Goal: Task Accomplishment & Management: Complete application form

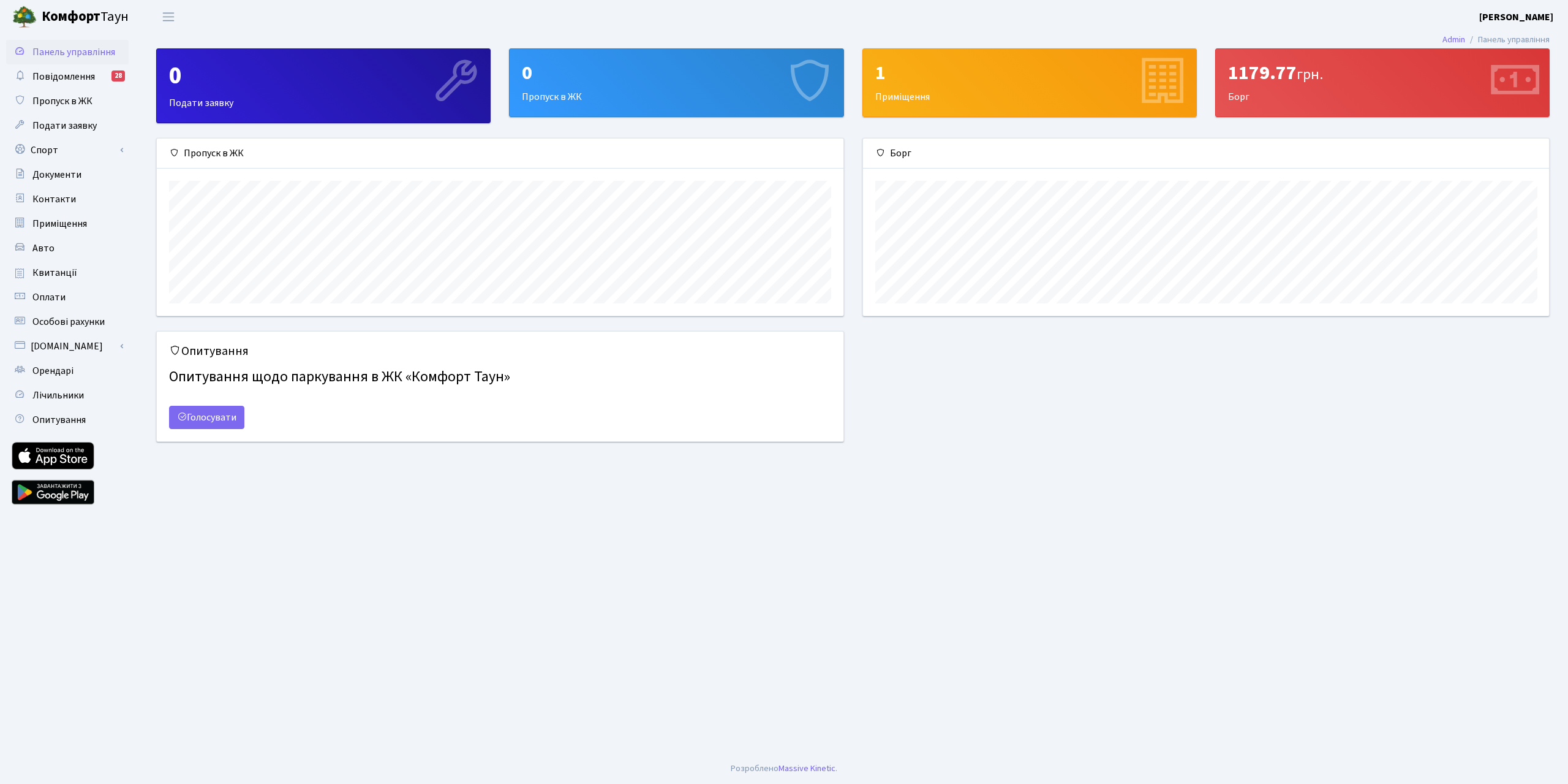
scroll to position [177, 686]
click at [48, 249] on span "Авто" at bounding box center [43, 248] width 22 height 14
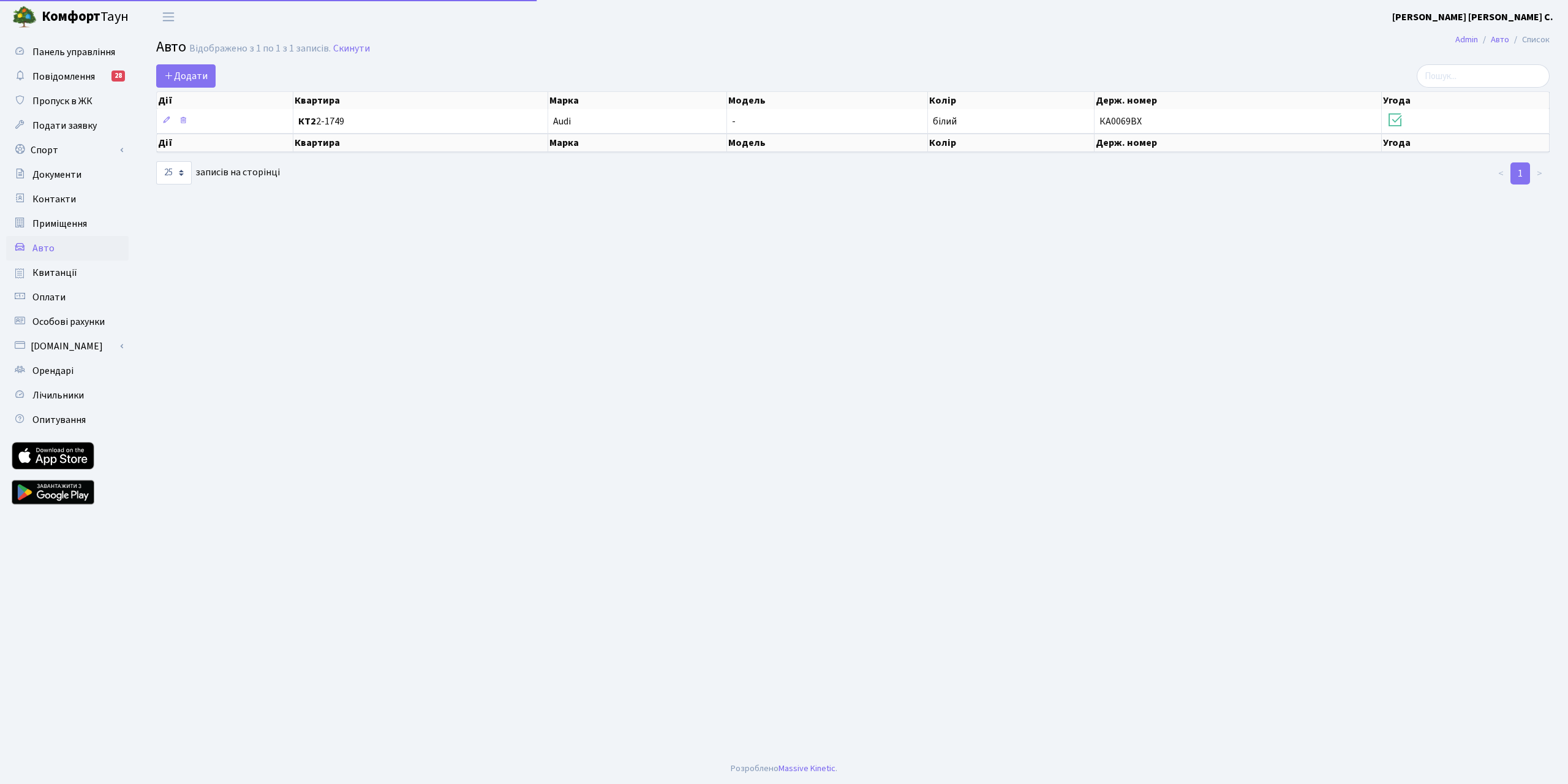
select select "25"
click at [185, 74] on span "Додати" at bounding box center [185, 76] width 43 height 14
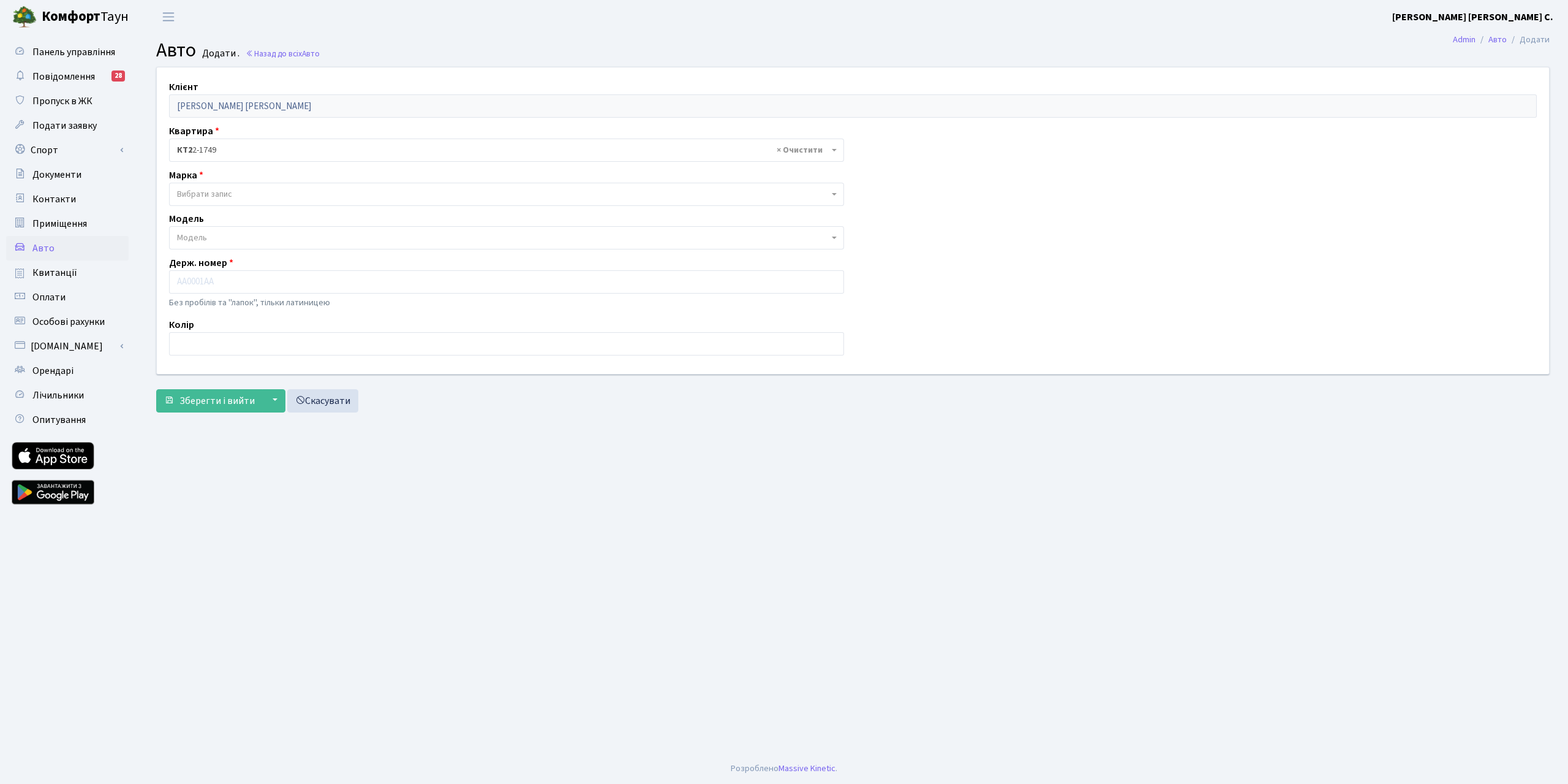
click at [833, 192] on span "Вибрати запис" at bounding box center [507, 194] width 675 height 23
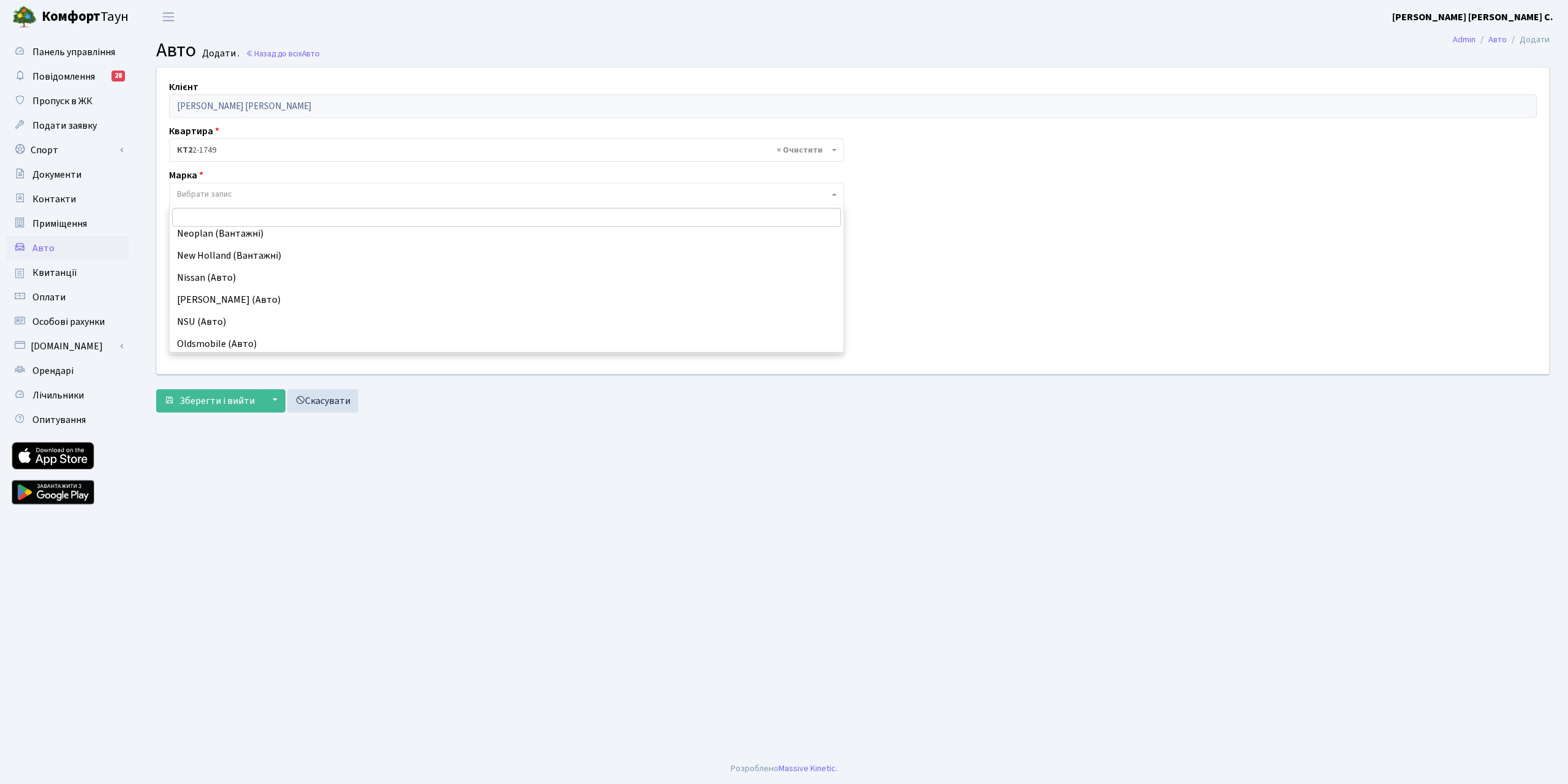
scroll to position [6987, 0]
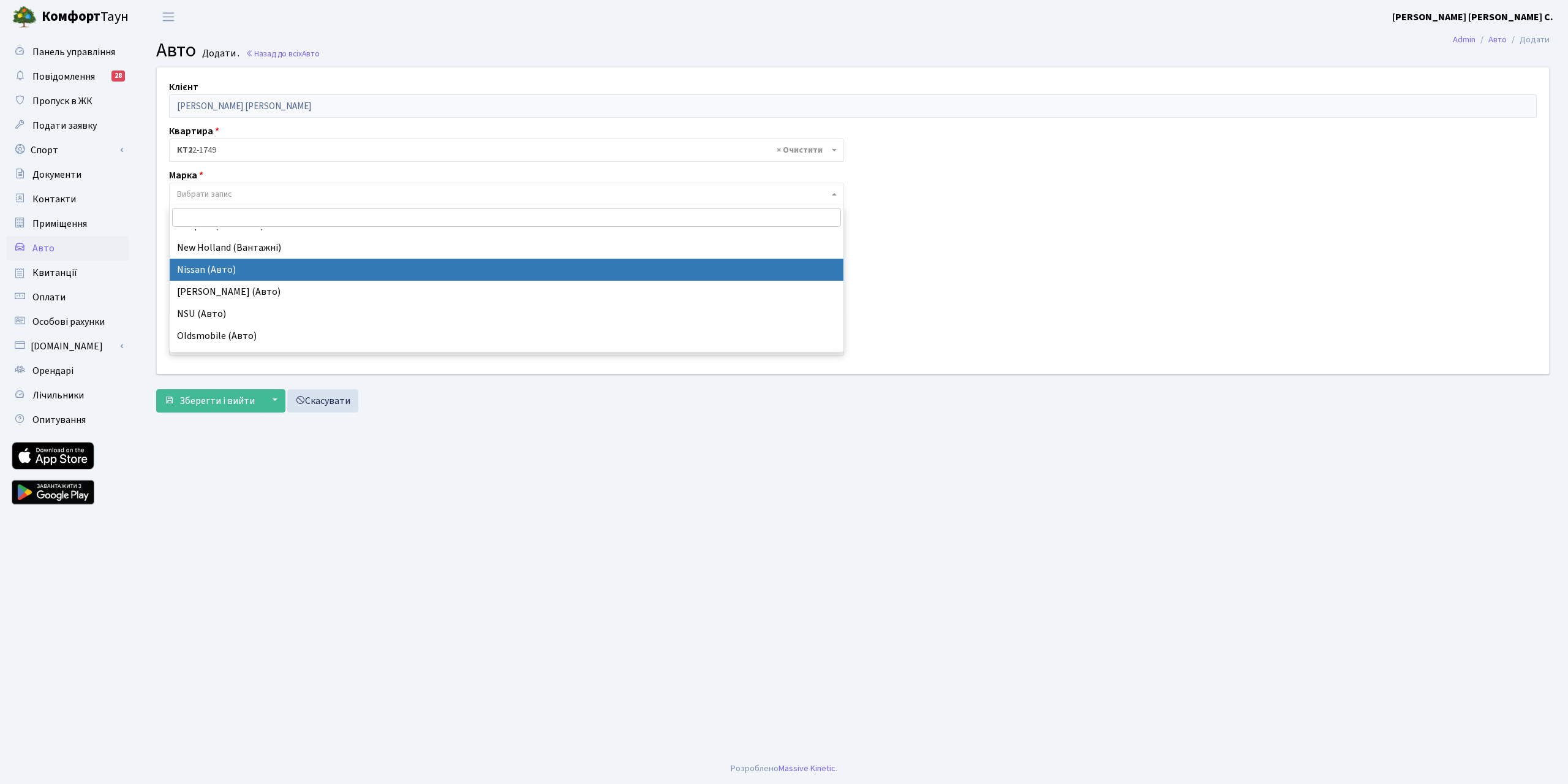
select select "96"
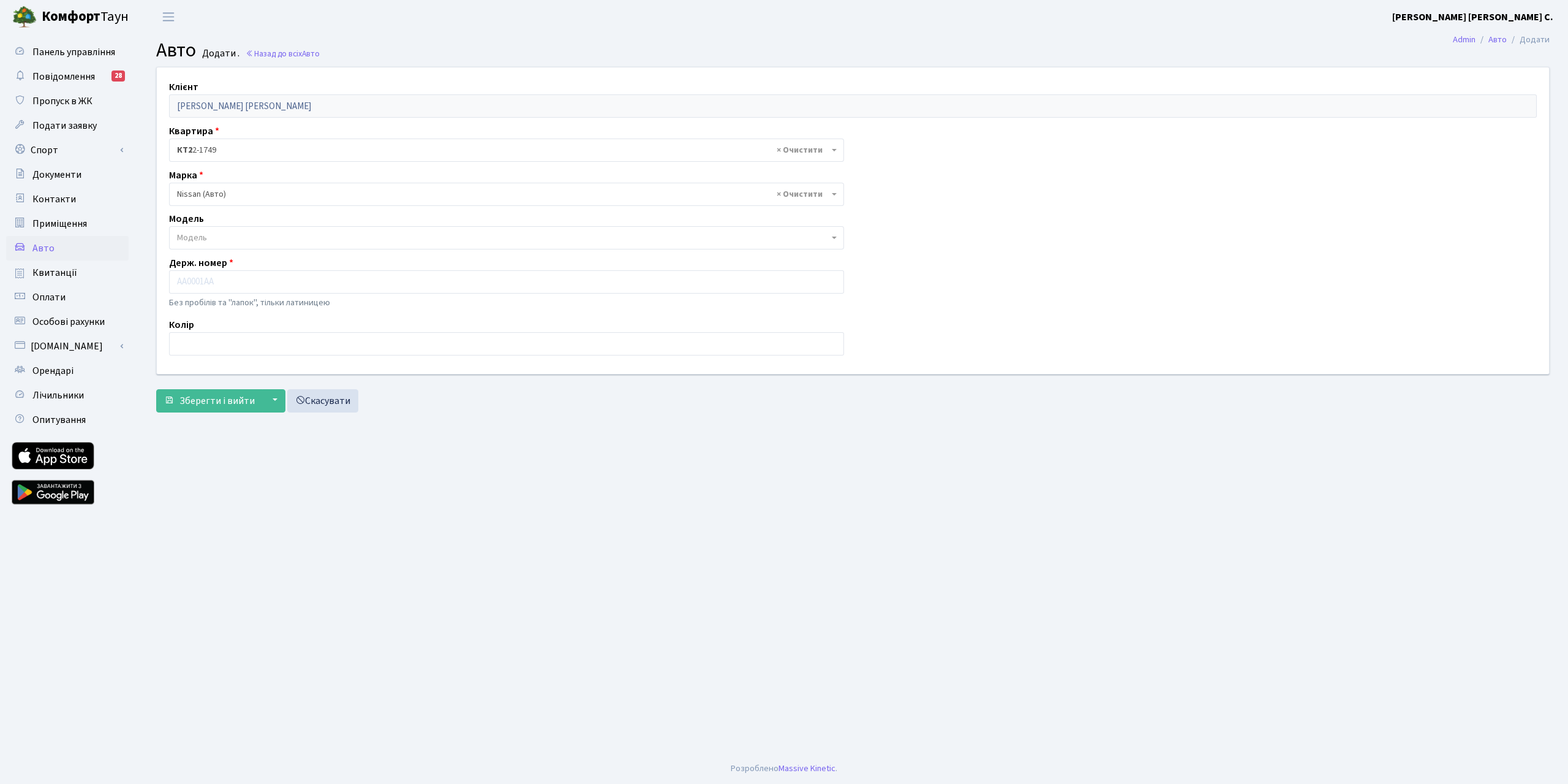
click at [821, 240] on span "Модель" at bounding box center [502, 237] width 652 height 12
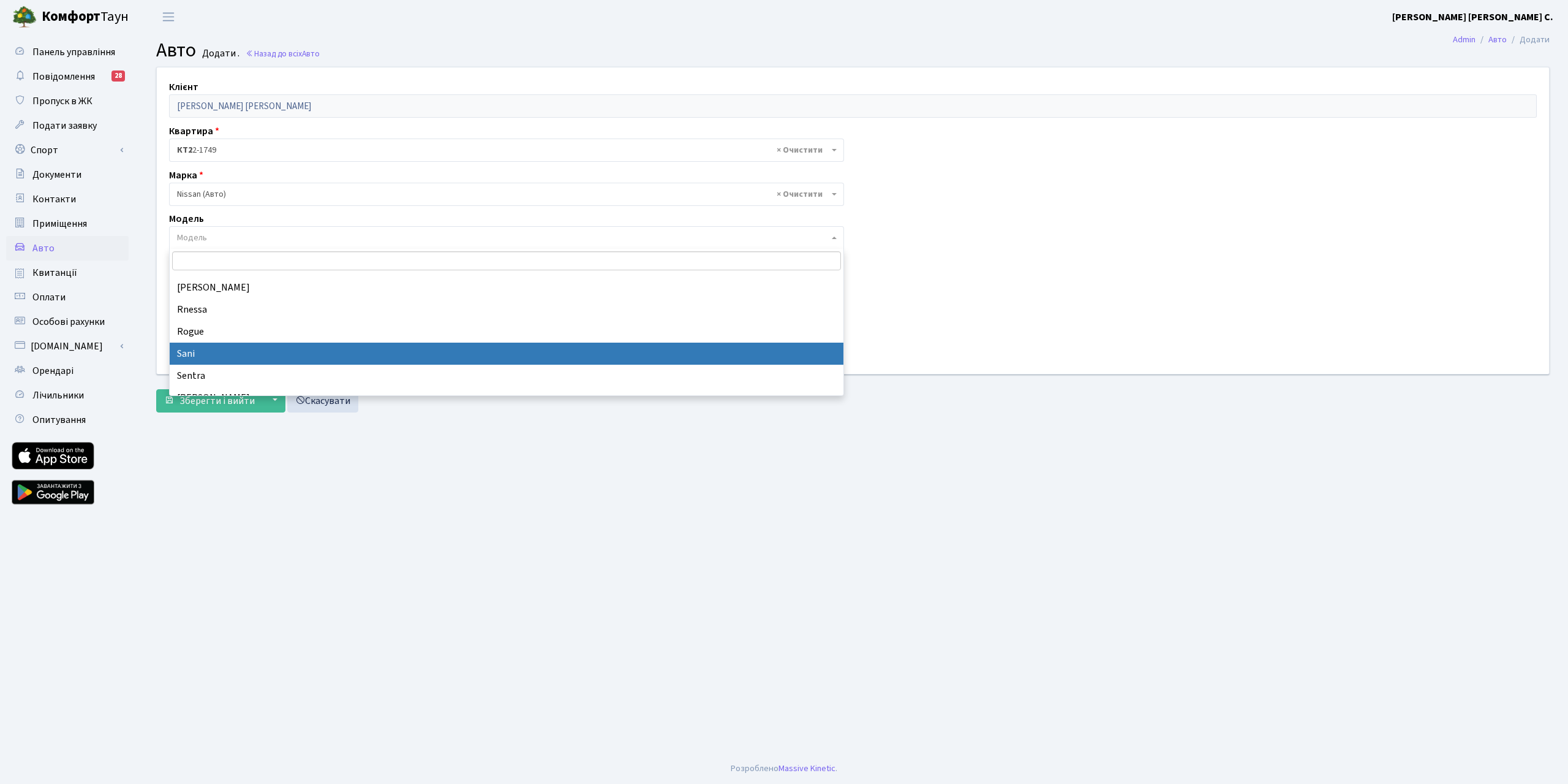
scroll to position [2008, 0]
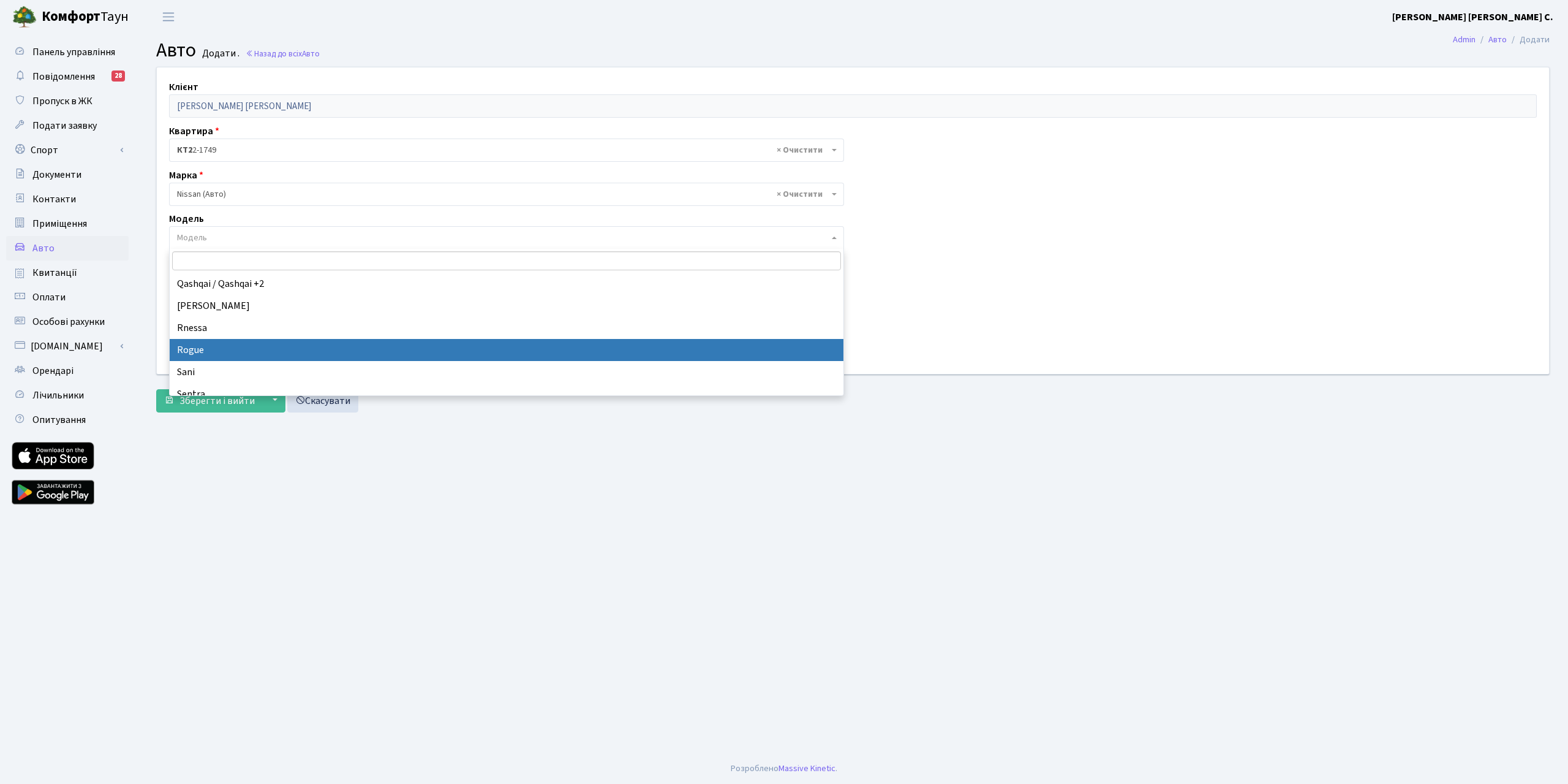
select select "2678"
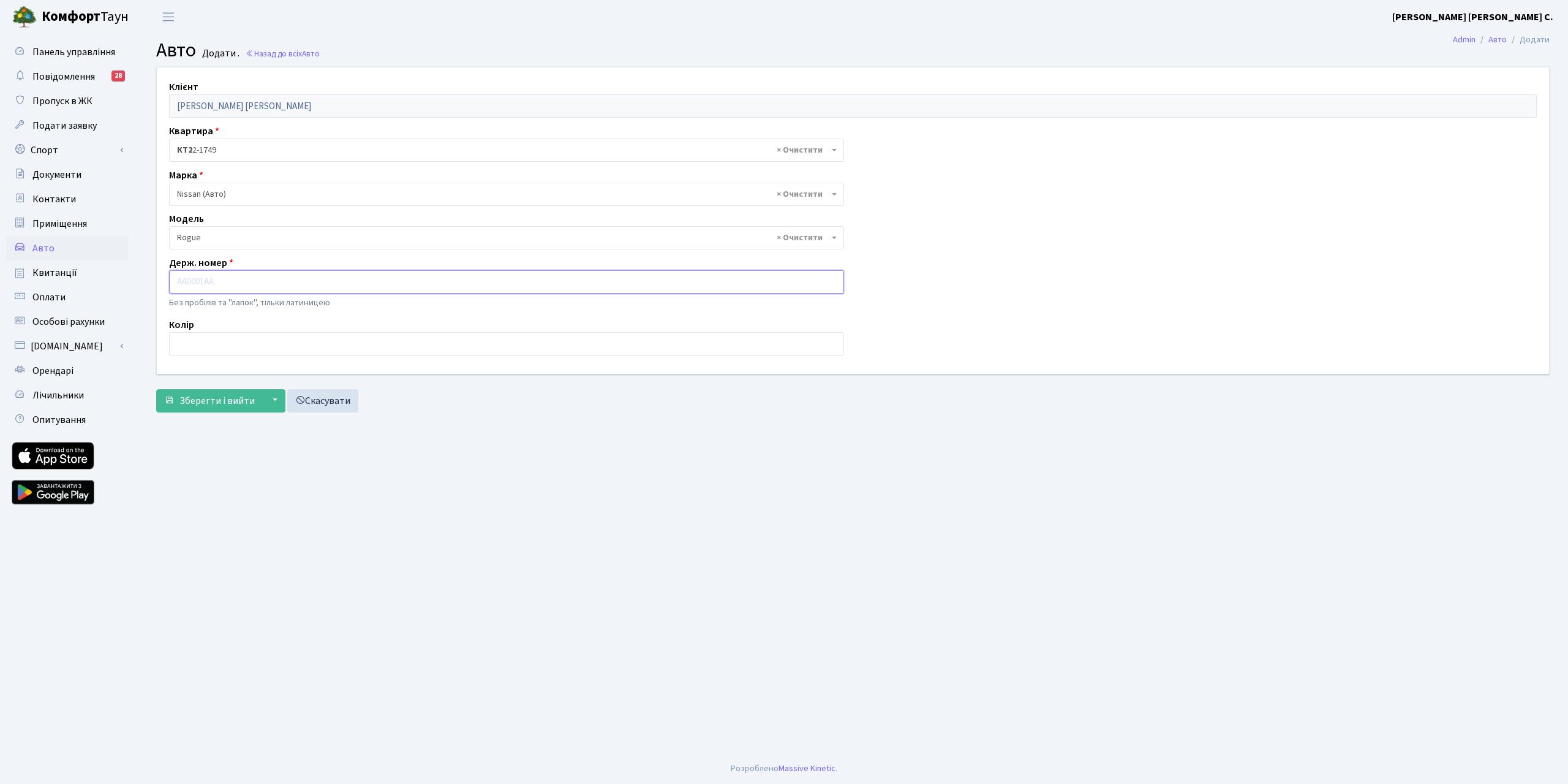
click at [295, 282] on input "text" at bounding box center [507, 281] width 675 height 23
paste input "КА2059МС"
type input "КА2059МС"
click at [280, 338] on input "text" at bounding box center [507, 344] width 675 height 23
type input "білий"
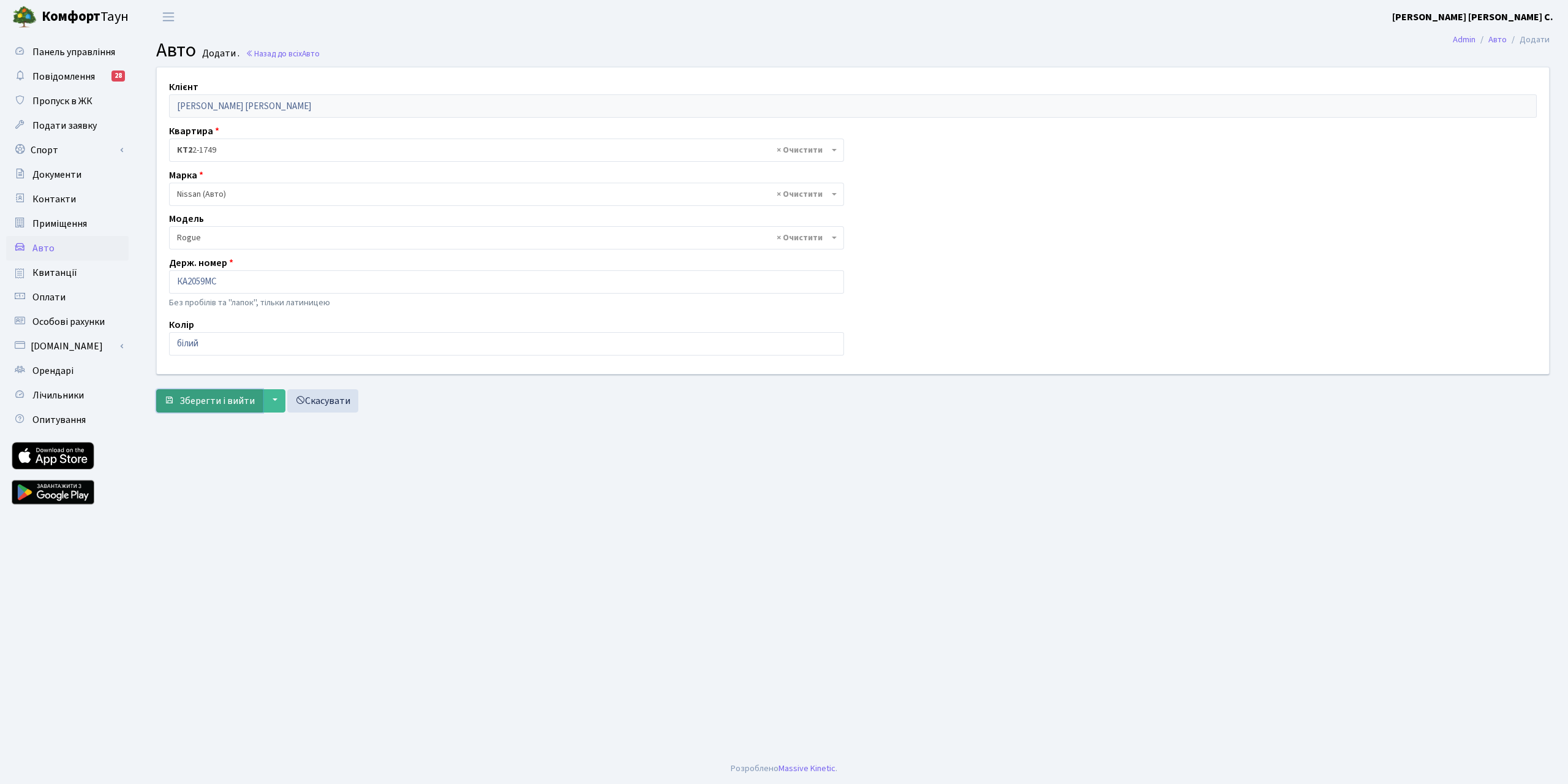
click at [247, 406] on span "Зберегти і вийти" at bounding box center [217, 401] width 76 height 14
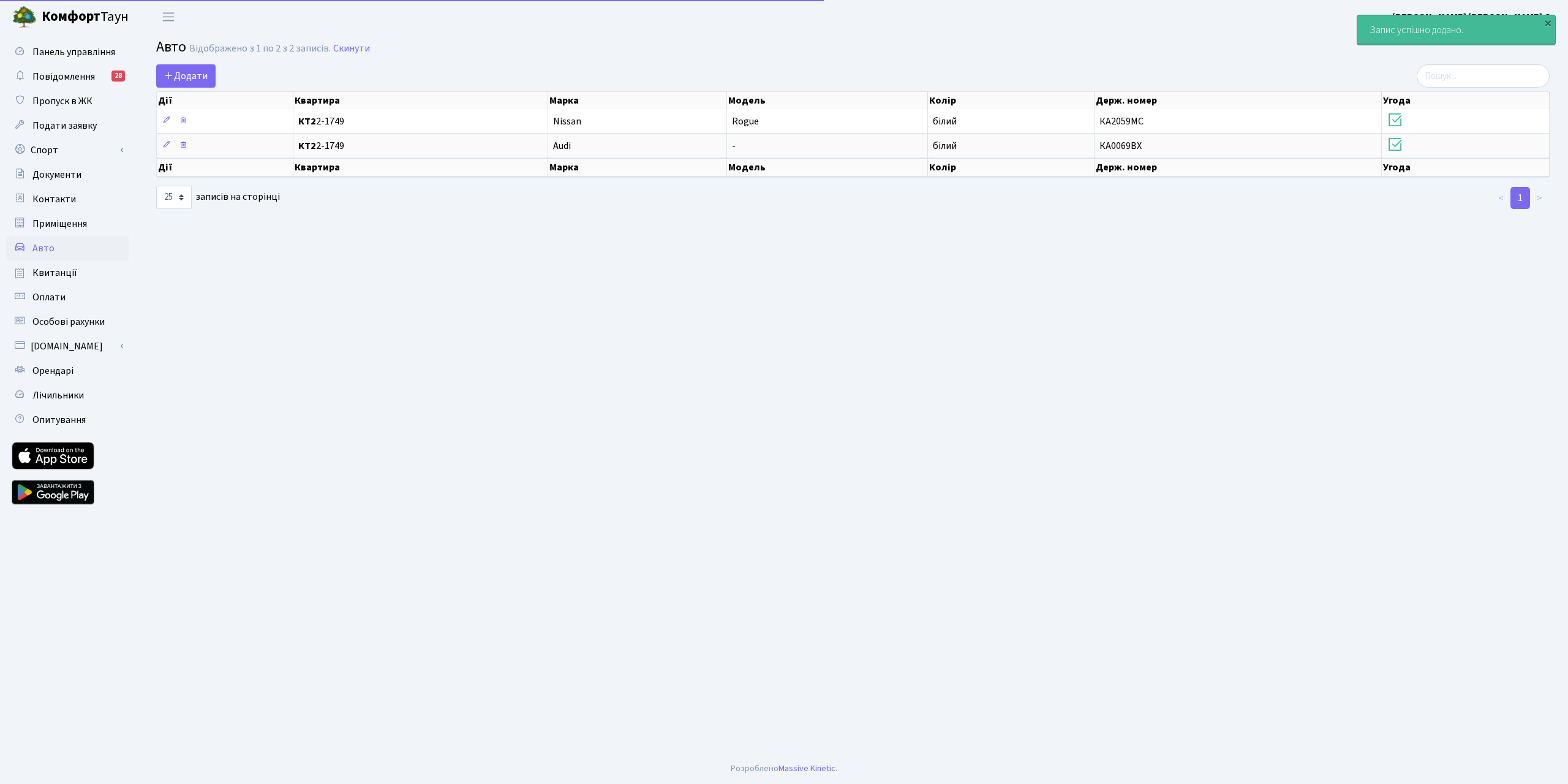
select select "25"
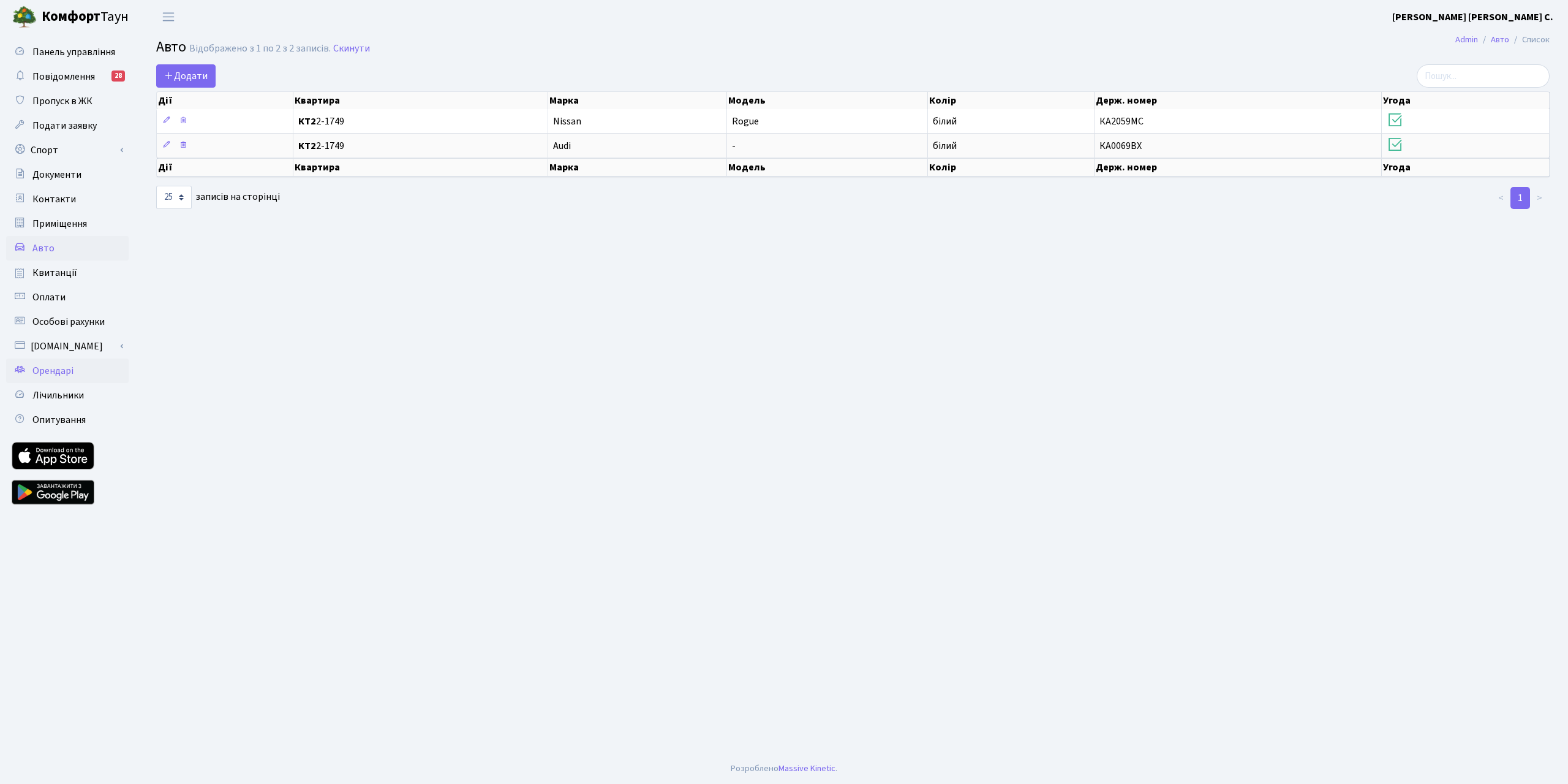
click at [50, 366] on span "Орендарі" at bounding box center [53, 371] width 41 height 14
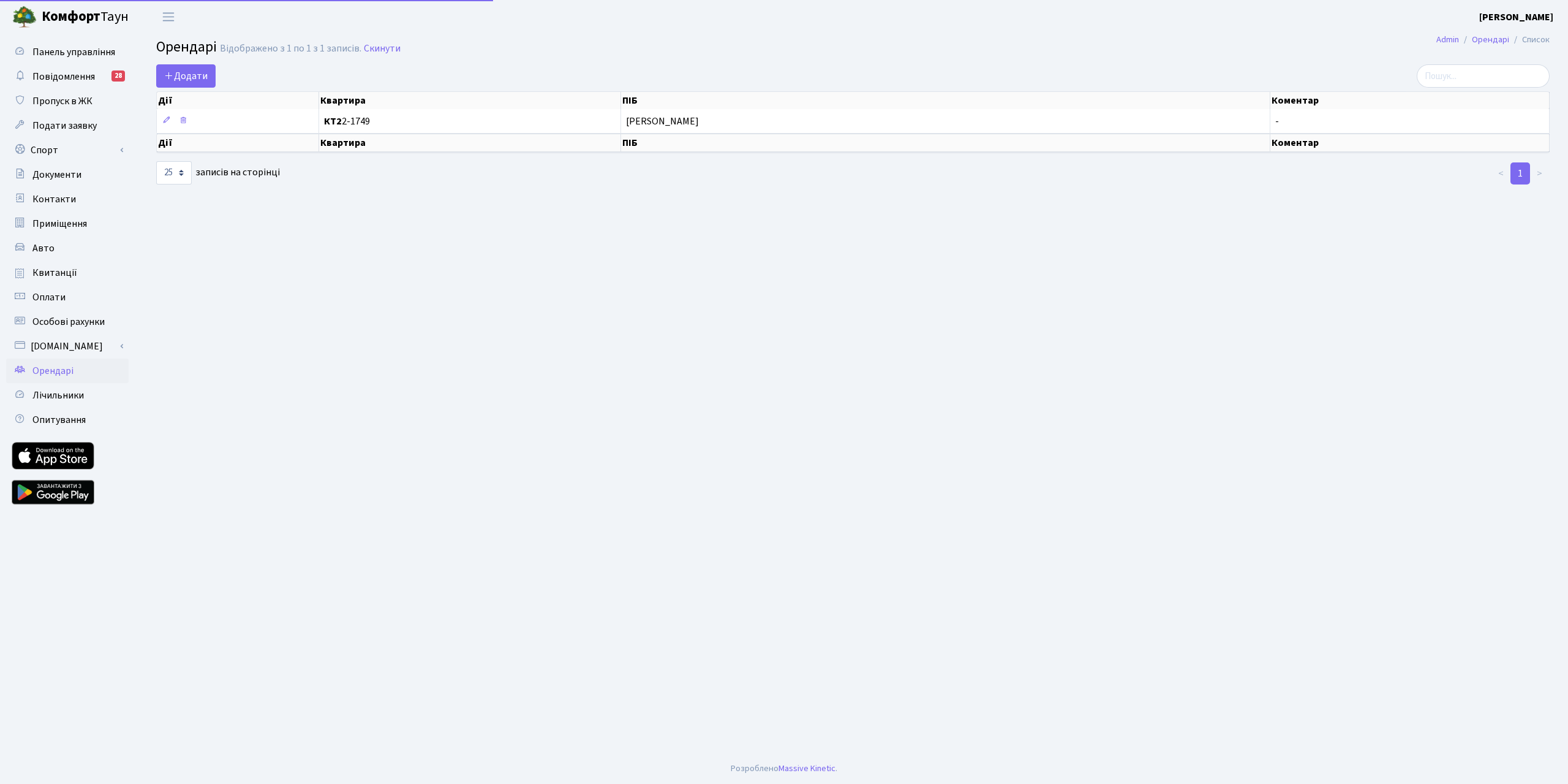
select select "25"
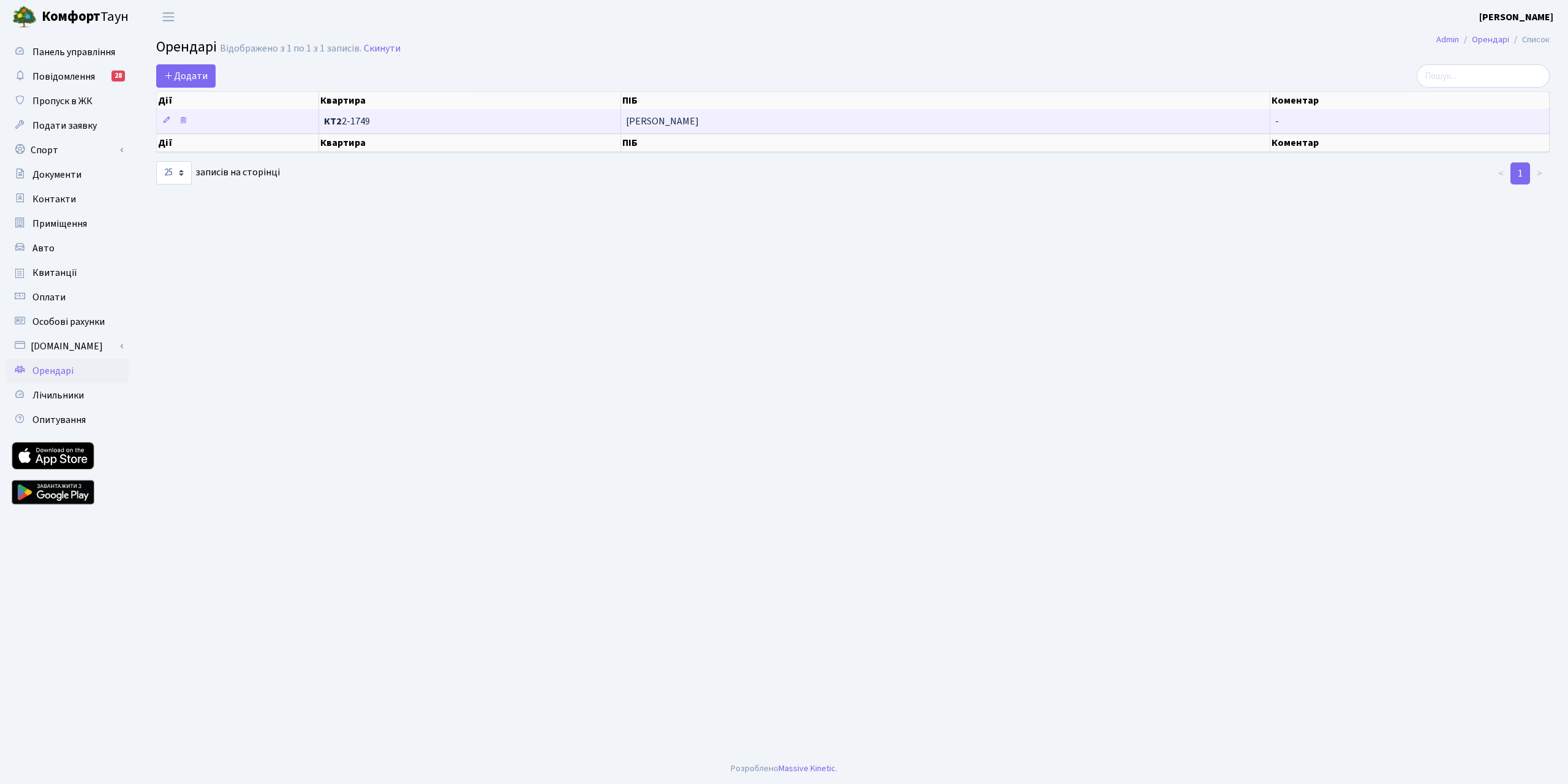
click at [518, 129] on td "КТ2 2-1749" at bounding box center [470, 121] width 302 height 24
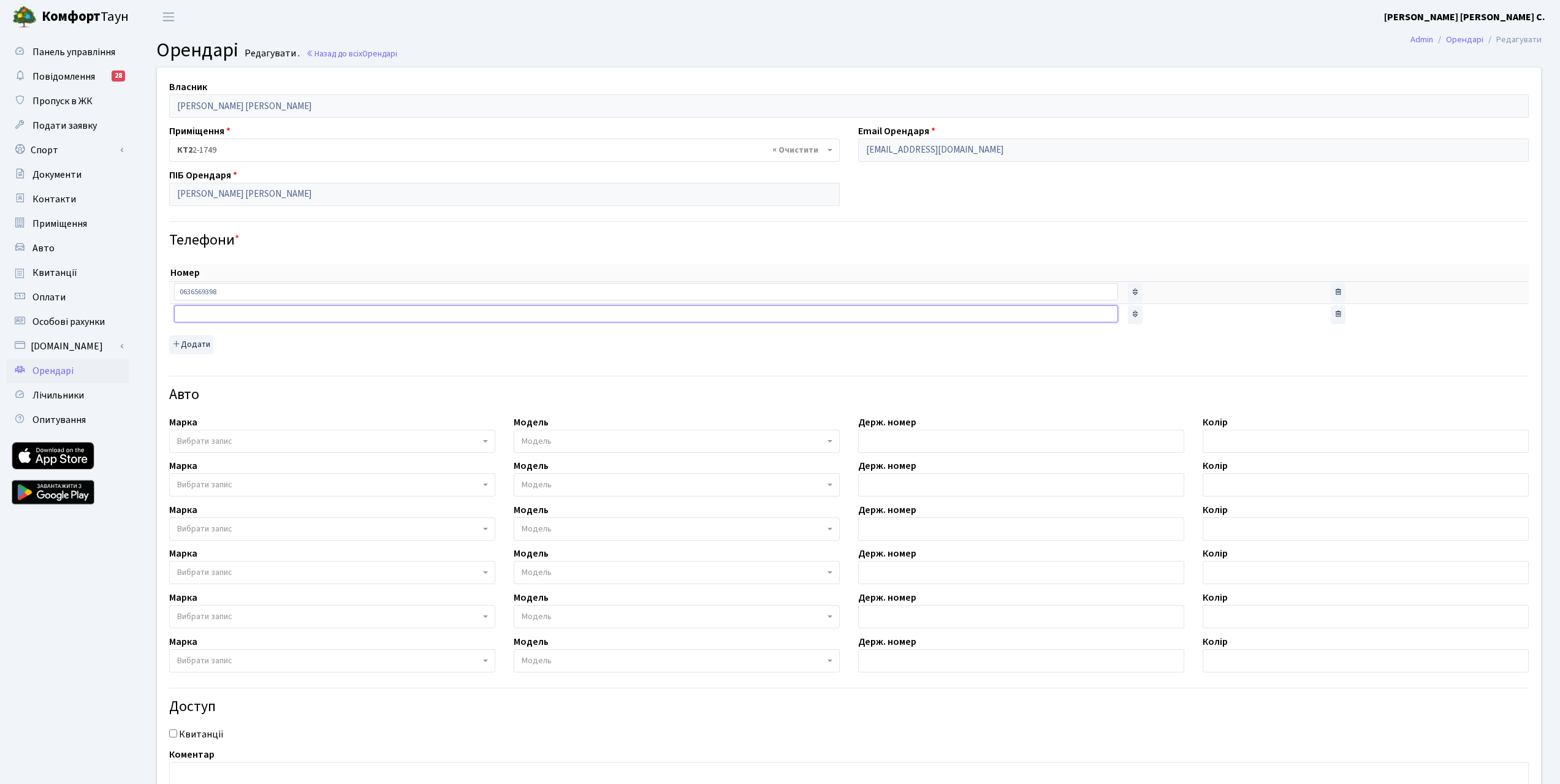
click at [201, 318] on input "text" at bounding box center [646, 314] width 944 height 17
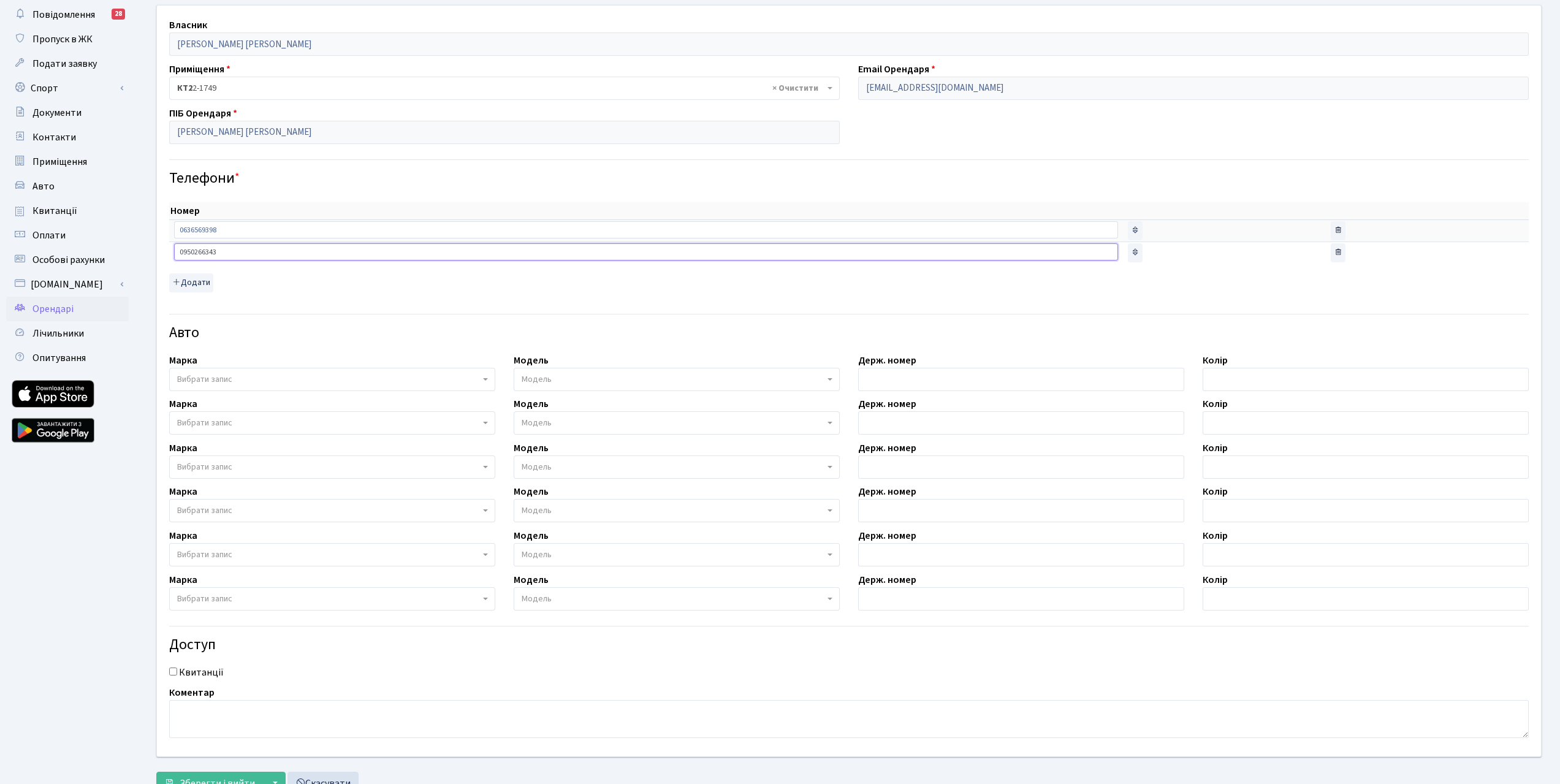
scroll to position [109, 0]
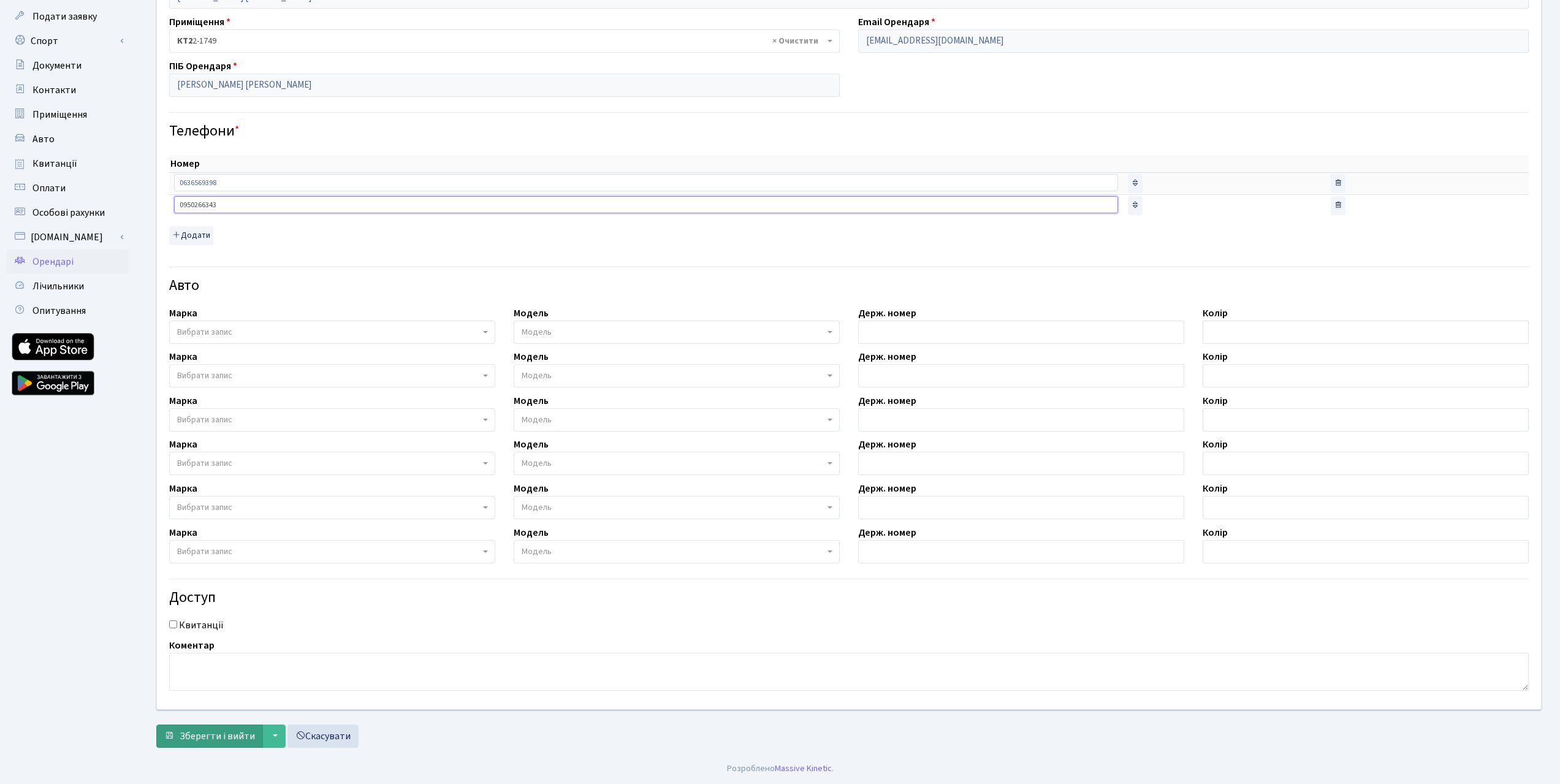
type input "0950266343"
click at [204, 736] on span "Зберегти і вийти" at bounding box center [217, 736] width 76 height 14
click at [271, 736] on button "▼" at bounding box center [273, 736] width 23 height 23
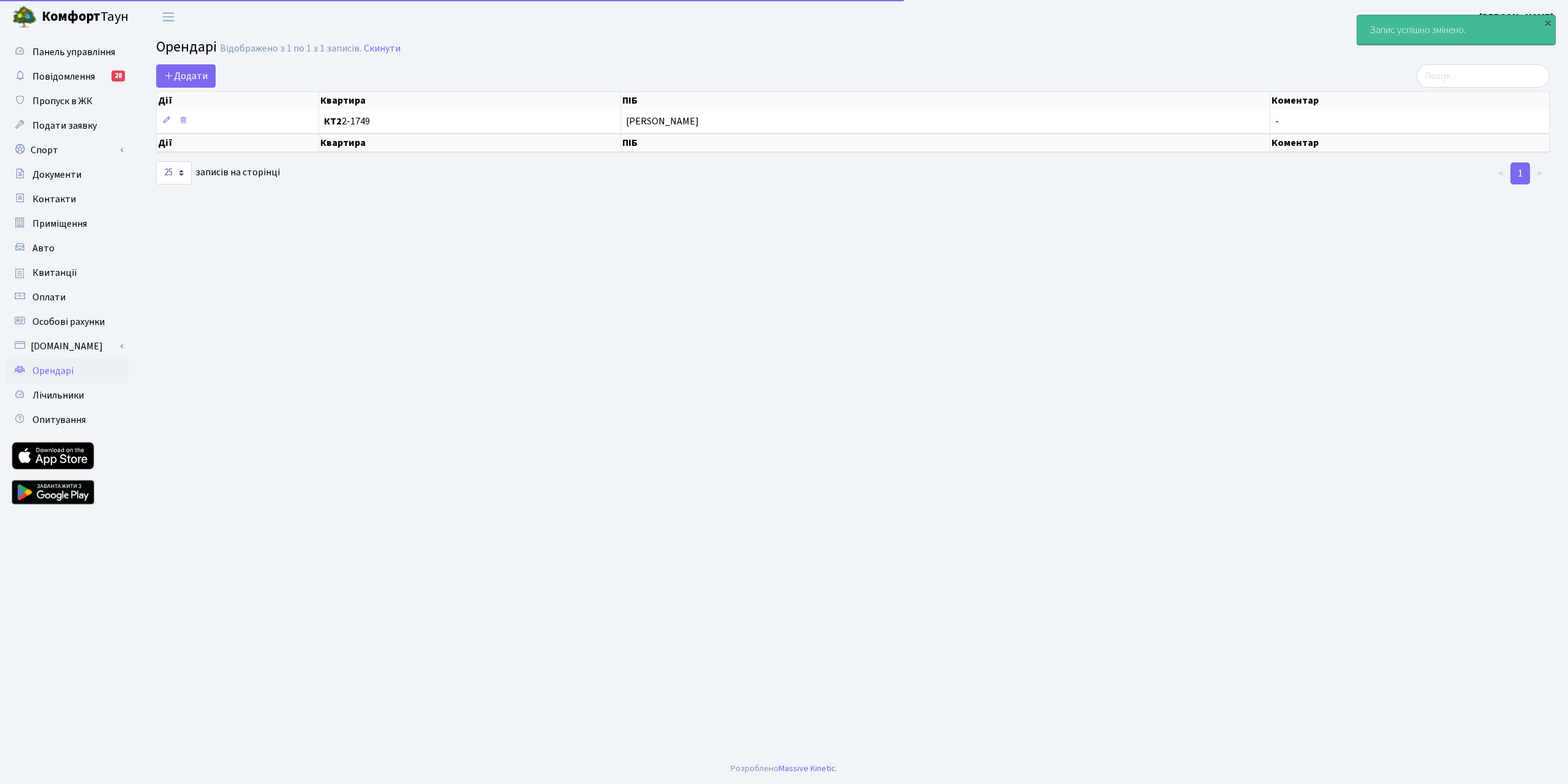
select select "25"
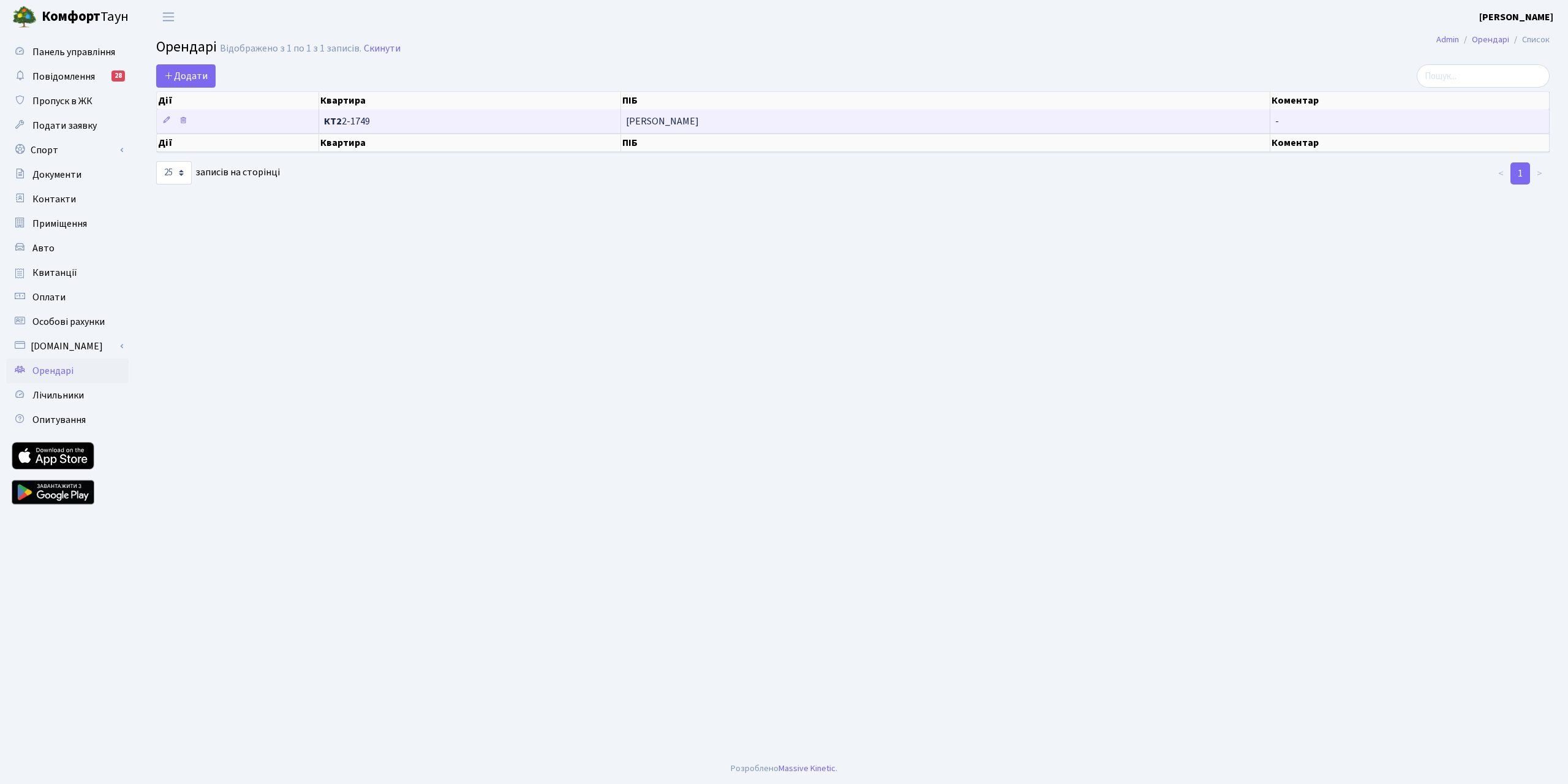
click at [683, 116] on td "[PERSON_NAME]" at bounding box center [946, 121] width 649 height 24
